Goal: Information Seeking & Learning: Find specific fact

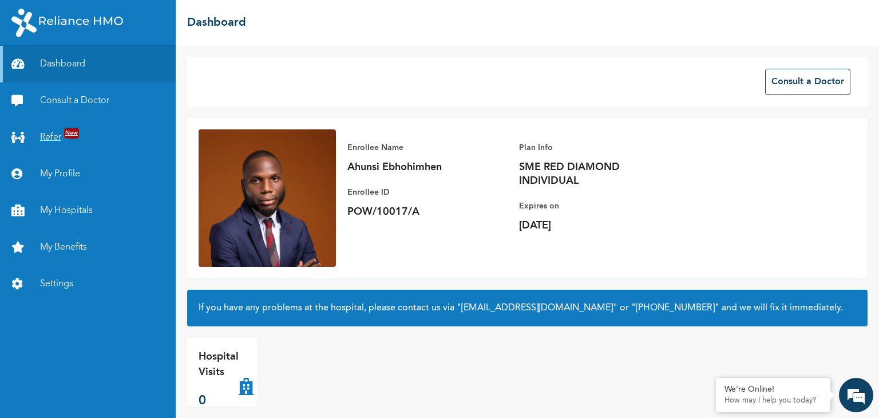
scroll to position [11, 0]
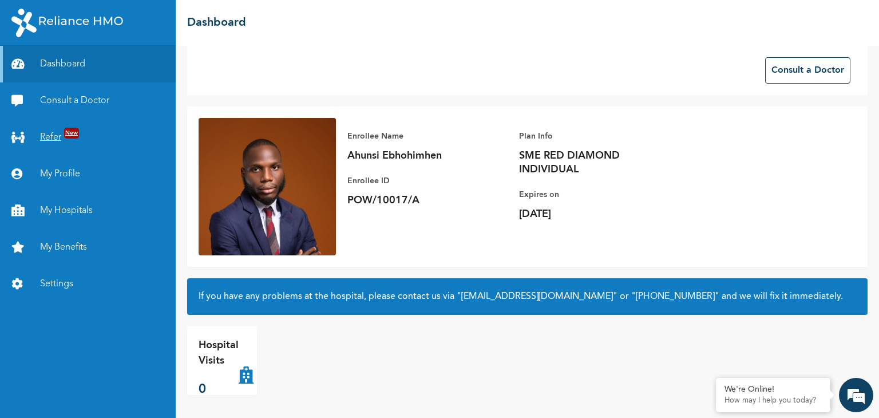
click at [65, 133] on span "New" at bounding box center [71, 133] width 15 height 11
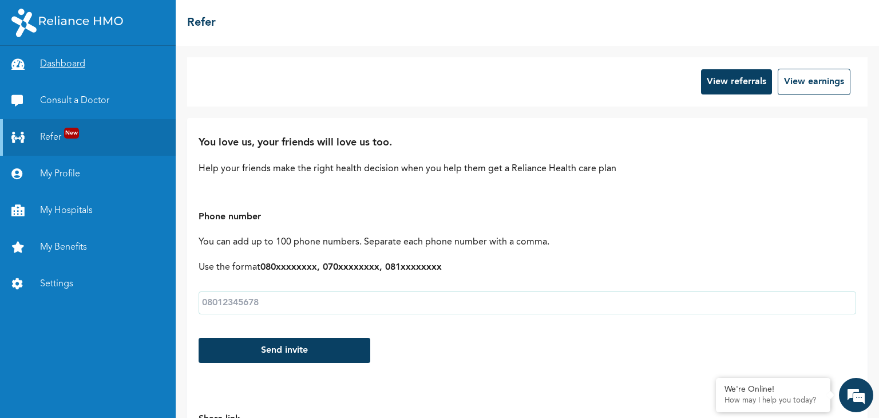
click at [64, 63] on link "Dashboard" at bounding box center [88, 64] width 176 height 37
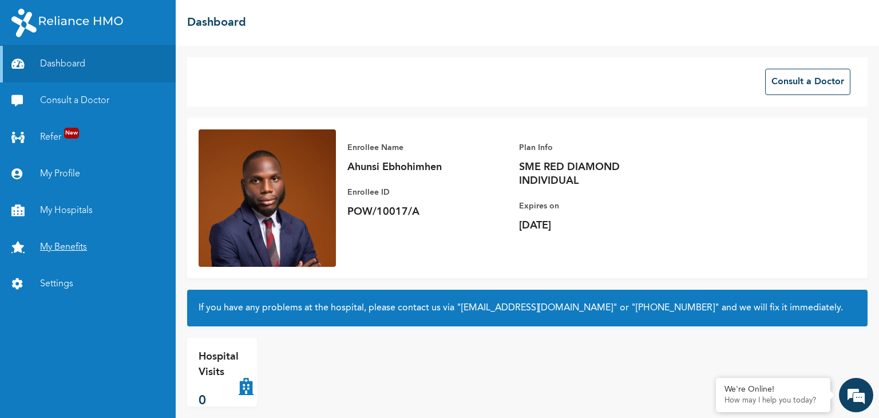
click at [79, 249] on link "My Benefits" at bounding box center [88, 247] width 176 height 37
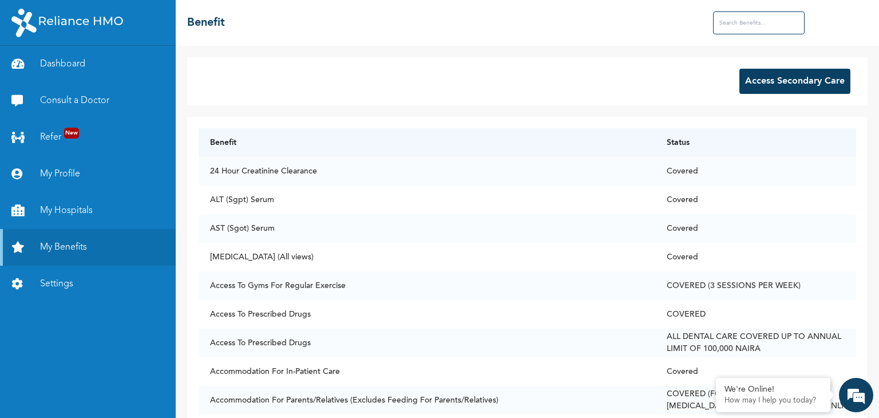
click at [787, 18] on input "text" at bounding box center [759, 22] width 92 height 23
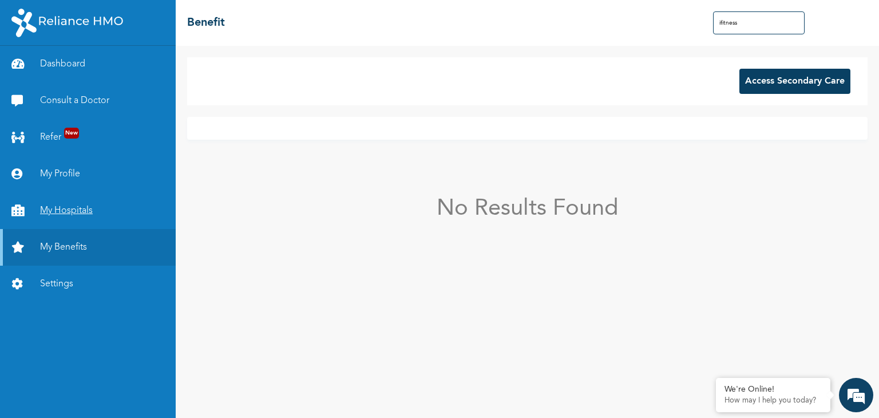
type input "ifitness"
click at [61, 210] on link "My Hospitals" at bounding box center [88, 210] width 176 height 37
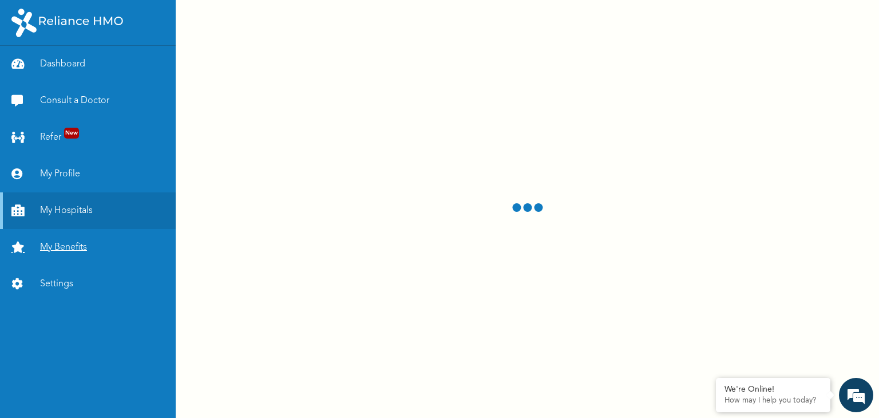
click at [58, 240] on link "My Benefits" at bounding box center [88, 247] width 176 height 37
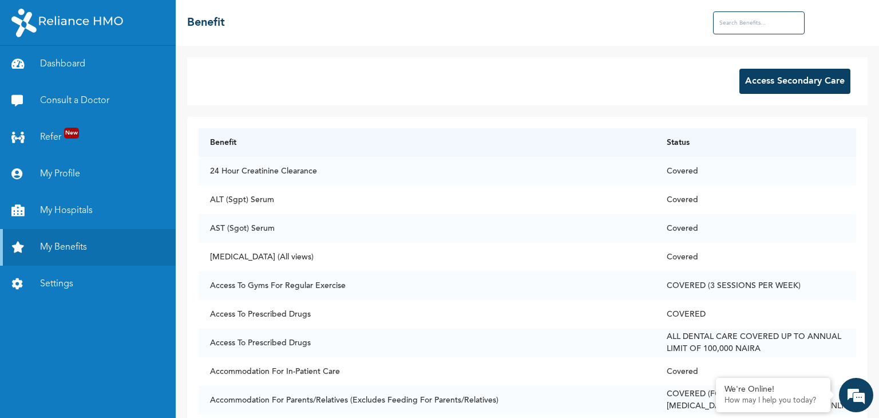
click at [755, 18] on input "text" at bounding box center [759, 22] width 92 height 23
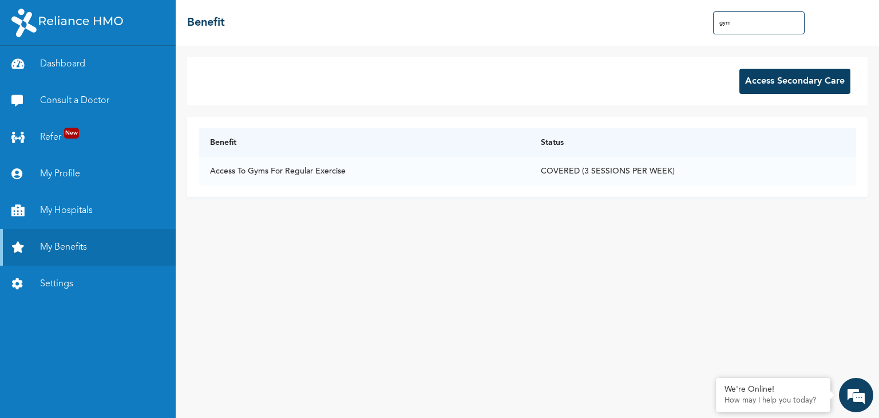
type input "gym"
